Goal: Transaction & Acquisition: Purchase product/service

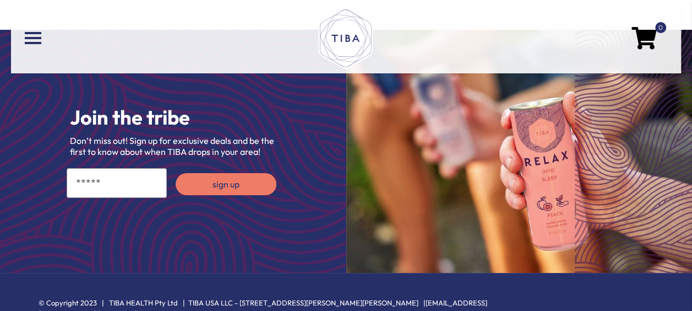
scroll to position [2052, 0]
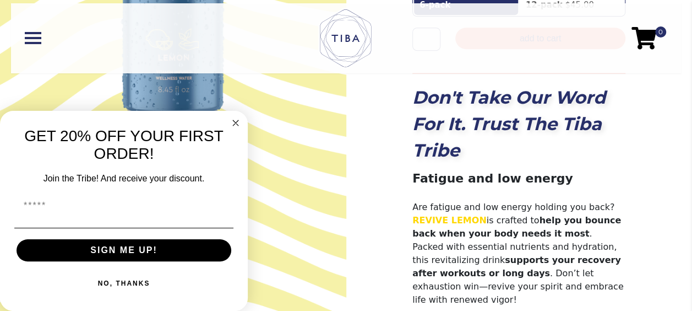
scroll to position [276, 0]
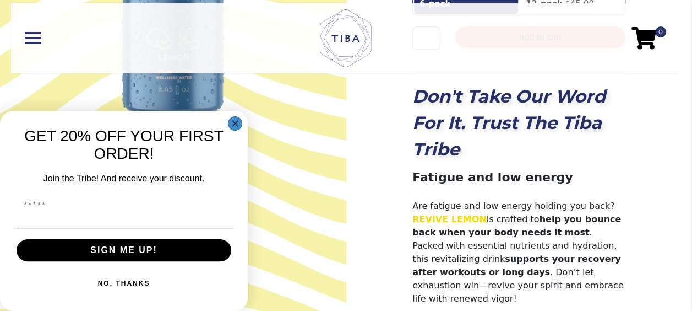
click at [234, 117] on circle "Close dialog" at bounding box center [235, 123] width 13 height 13
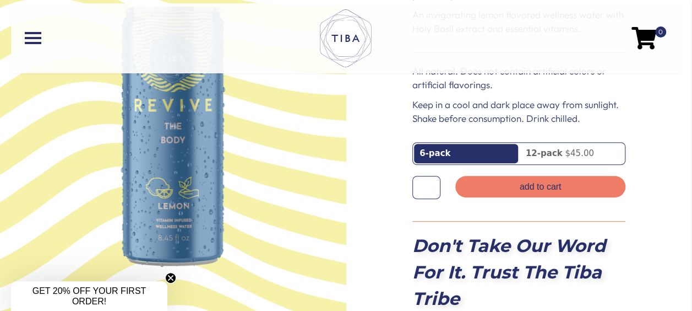
scroll to position [110, 0]
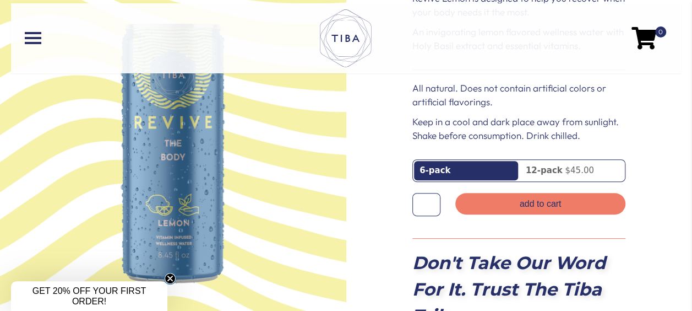
click at [171, 273] on circle "Close teaser" at bounding box center [170, 278] width 10 height 10
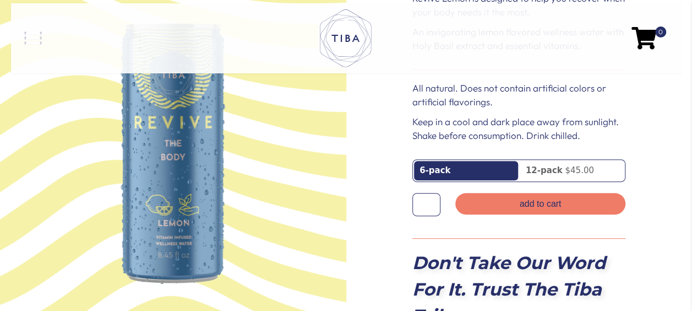
click at [36, 34] on span at bounding box center [33, 33] width 17 height 2
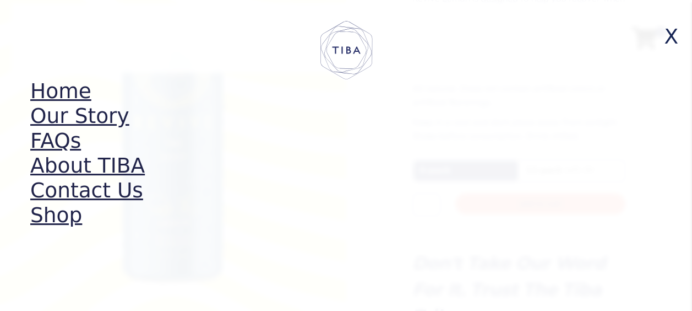
scroll to position [111, 0]
click at [67, 215] on link "Shop" at bounding box center [56, 215] width 52 height 24
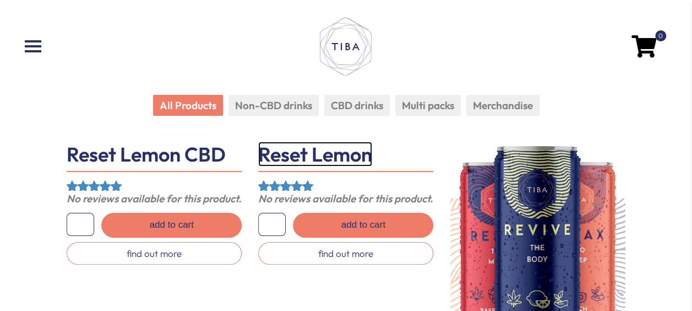
click at [280, 148] on link "Reset Lemon" at bounding box center [315, 154] width 114 height 25
